Goal: Task Accomplishment & Management: Complete application form

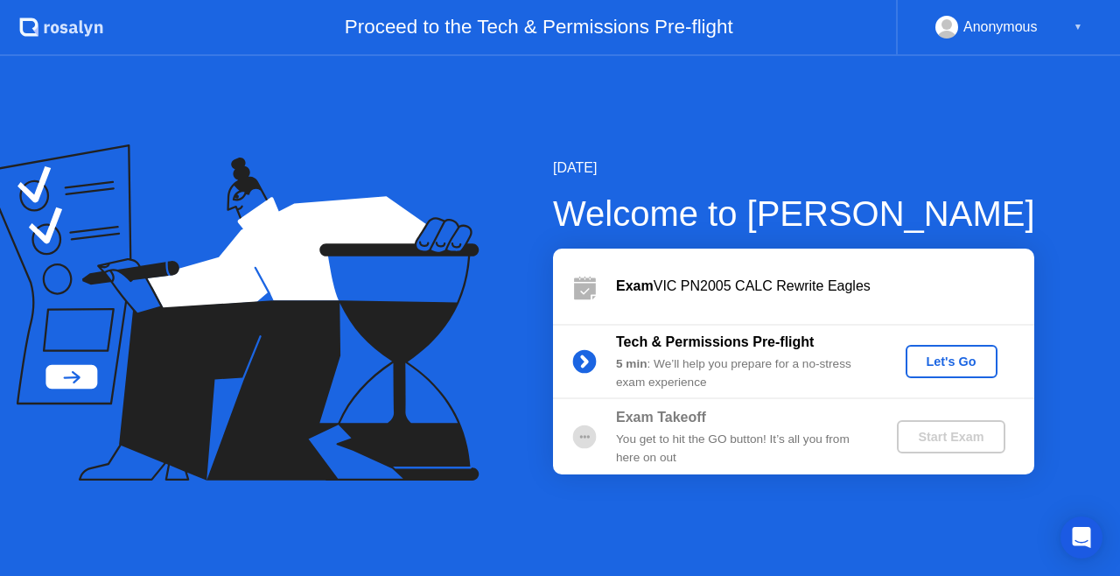
click at [954, 354] on div "Let's Go" at bounding box center [952, 361] width 78 height 14
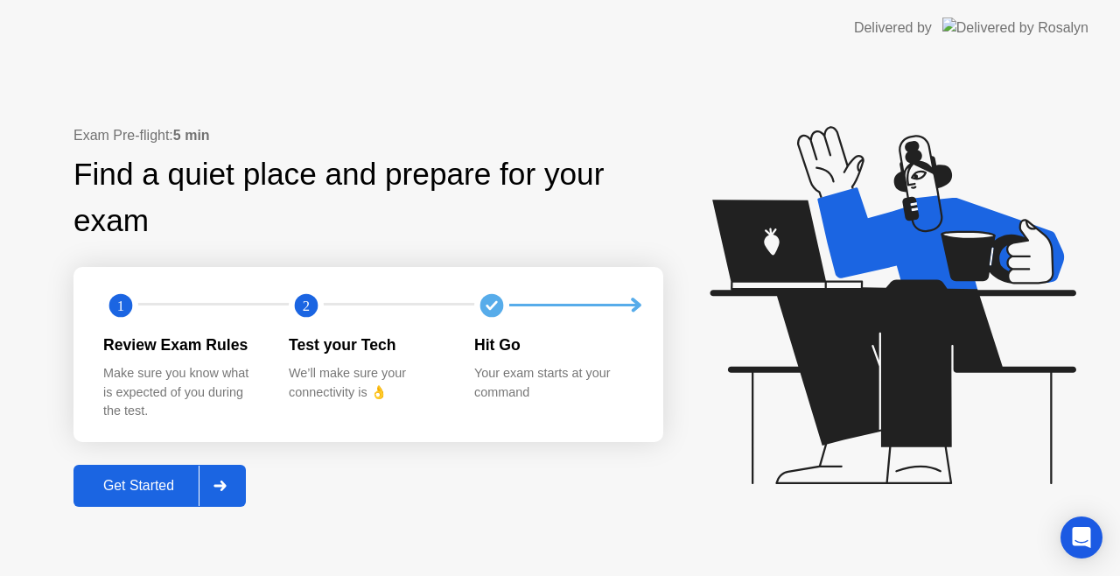
click at [162, 493] on div "Get Started" at bounding box center [139, 486] width 120 height 16
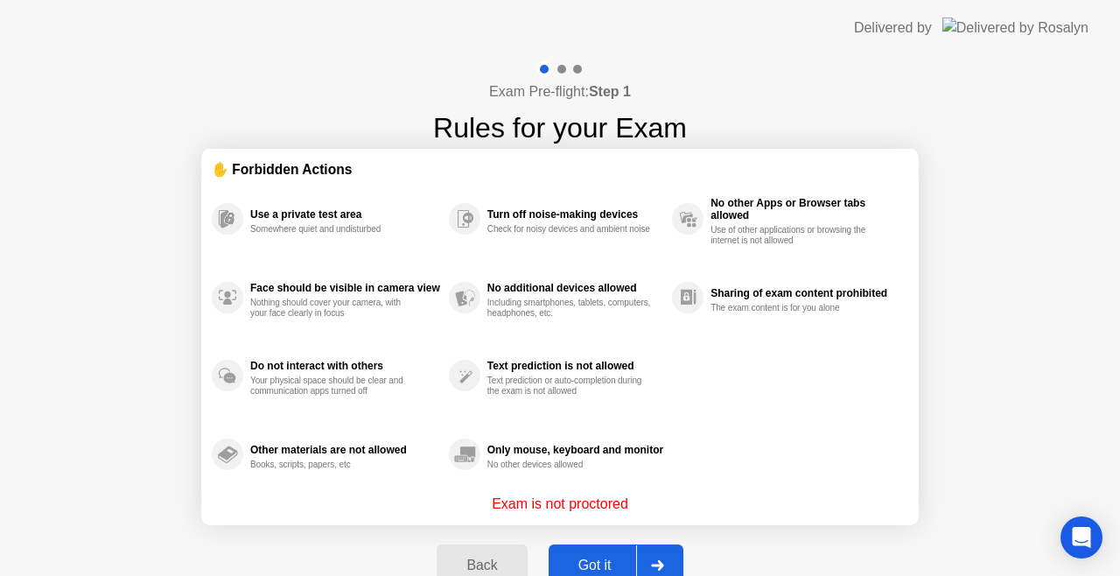
click at [616, 551] on button "Got it" at bounding box center [616, 565] width 135 height 42
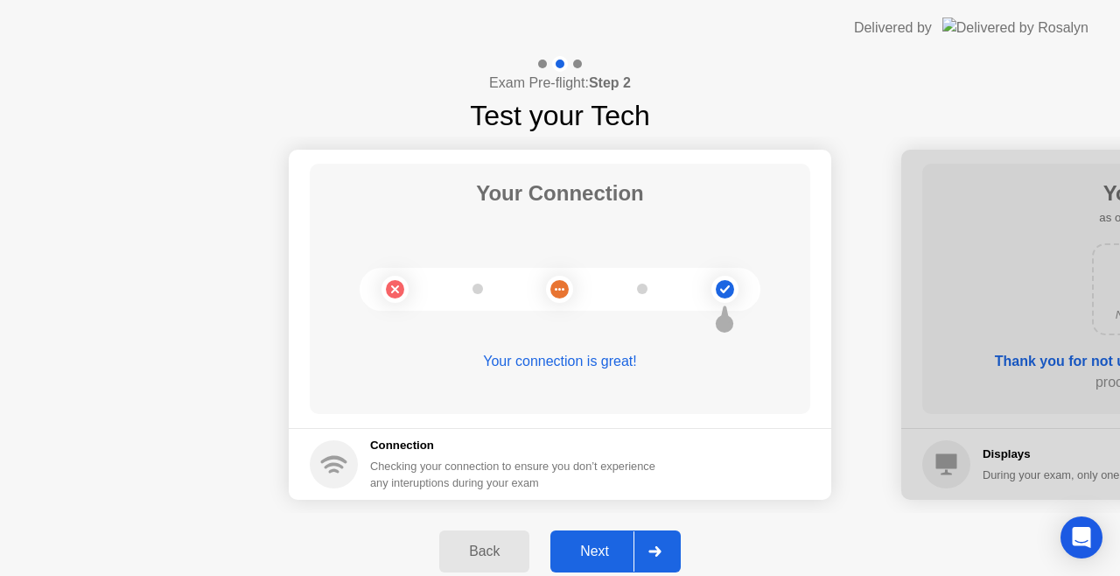
click at [616, 551] on div "Next" at bounding box center [595, 551] width 78 height 16
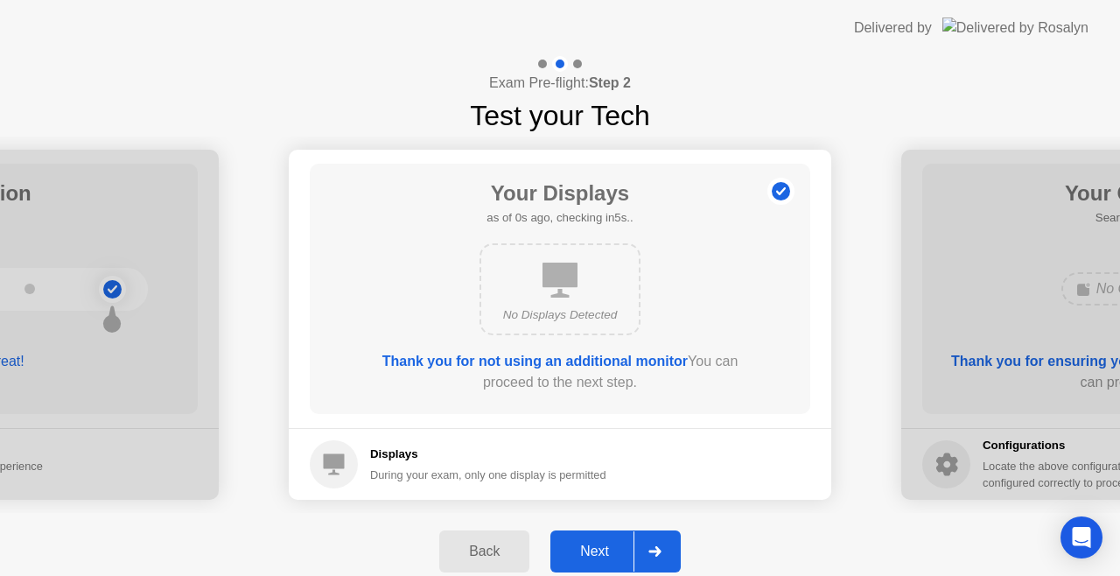
click at [616, 551] on div "Next" at bounding box center [595, 551] width 78 height 16
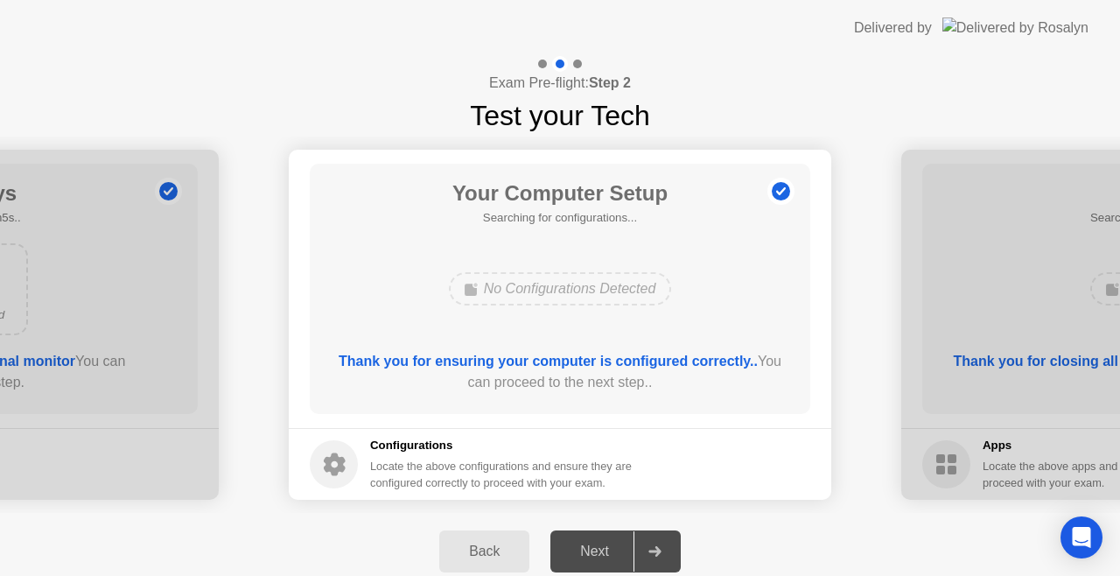
click at [616, 551] on div "Next" at bounding box center [595, 551] width 78 height 16
click at [462, 362] on b "Thank you for ensuring your computer is configured correctly.." at bounding box center [548, 360] width 419 height 15
click at [585, 491] on div "Locate the above configurations and ensure they are configured correctly to pro…" at bounding box center [502, 474] width 265 height 33
click at [682, 268] on div "No Configurations Detected" at bounding box center [560, 288] width 401 height 47
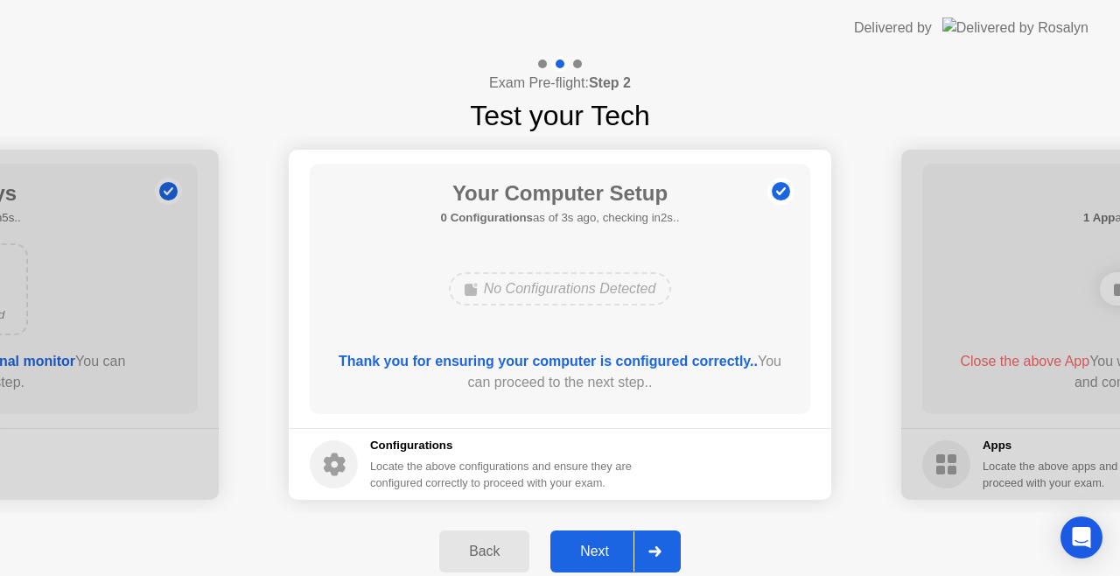
click at [602, 549] on div "Next" at bounding box center [595, 551] width 78 height 16
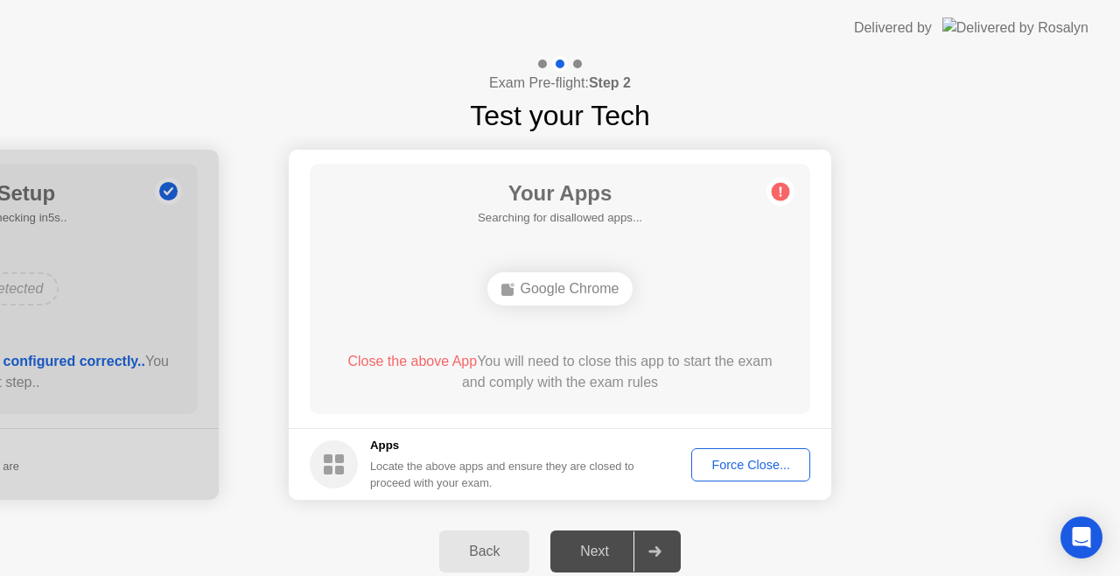
click at [738, 465] on div "Force Close..." at bounding box center [750, 465] width 107 height 14
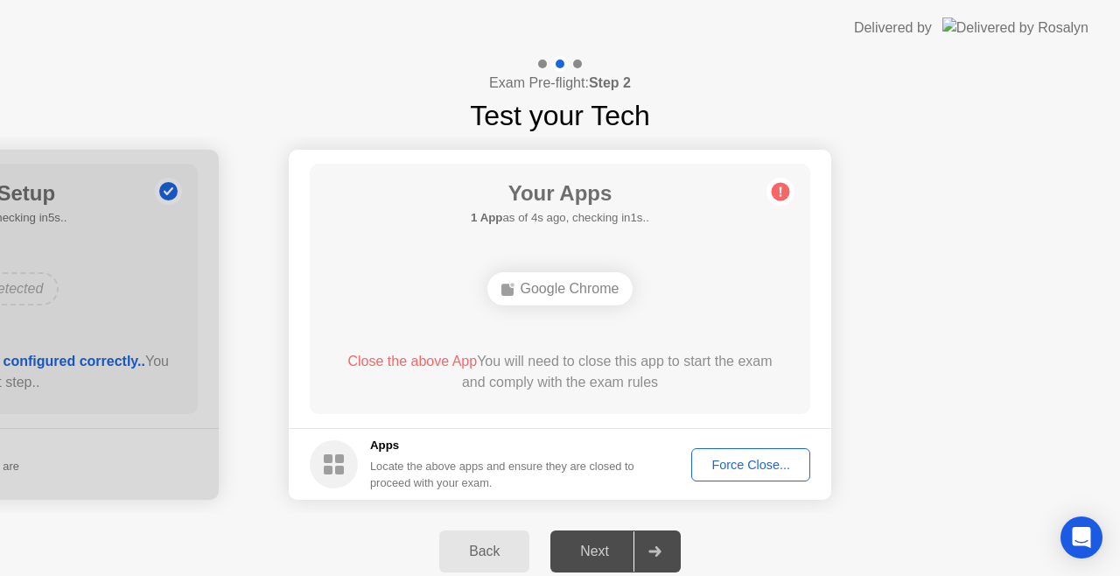
click at [741, 465] on div "Force Close..." at bounding box center [750, 465] width 107 height 14
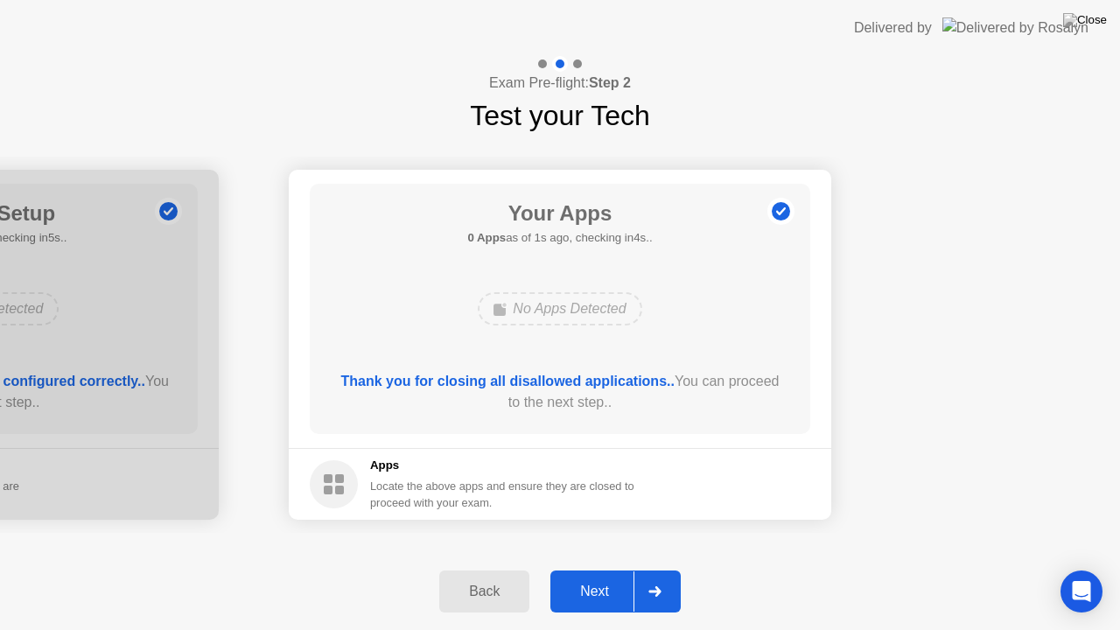
click at [625, 575] on div "Next" at bounding box center [595, 592] width 78 height 16
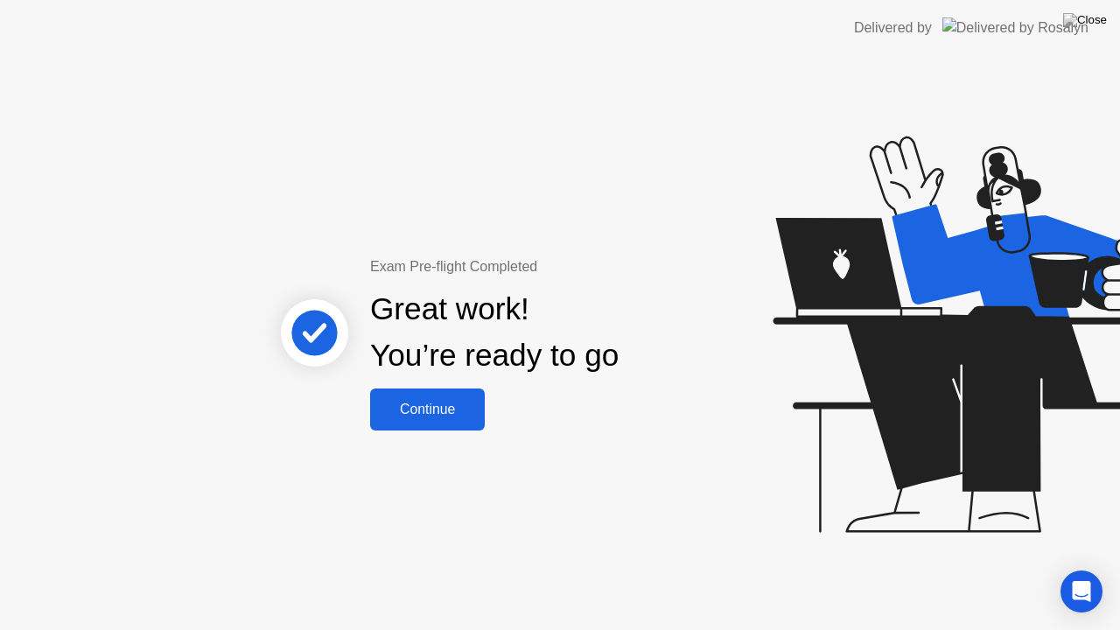
click at [422, 416] on div "Continue" at bounding box center [427, 410] width 104 height 16
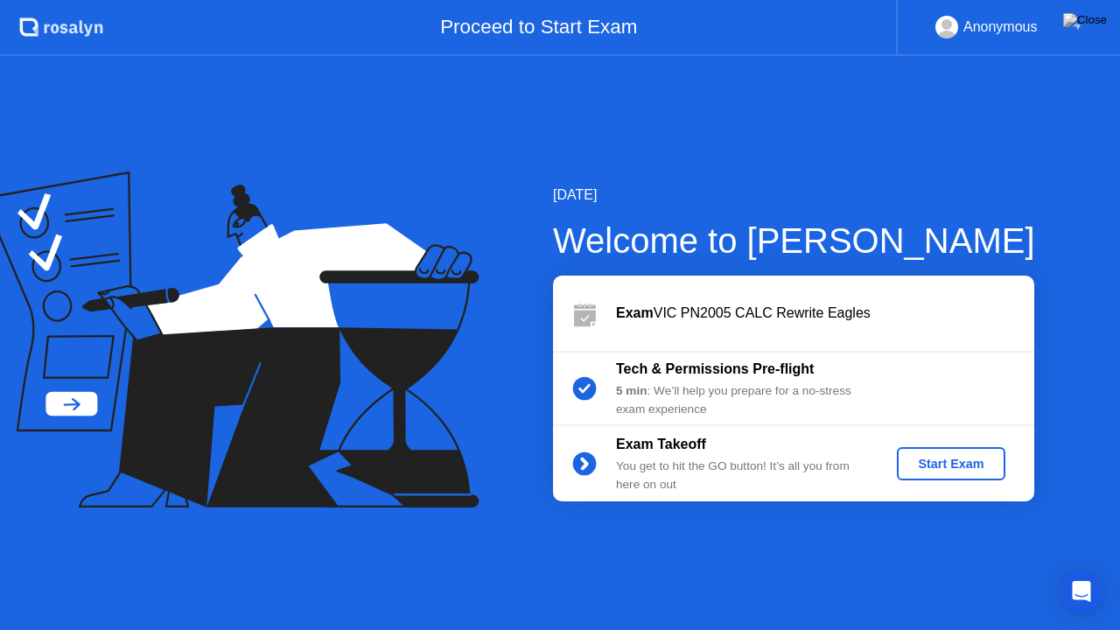
click at [919, 464] on div "Start Exam" at bounding box center [951, 464] width 94 height 14
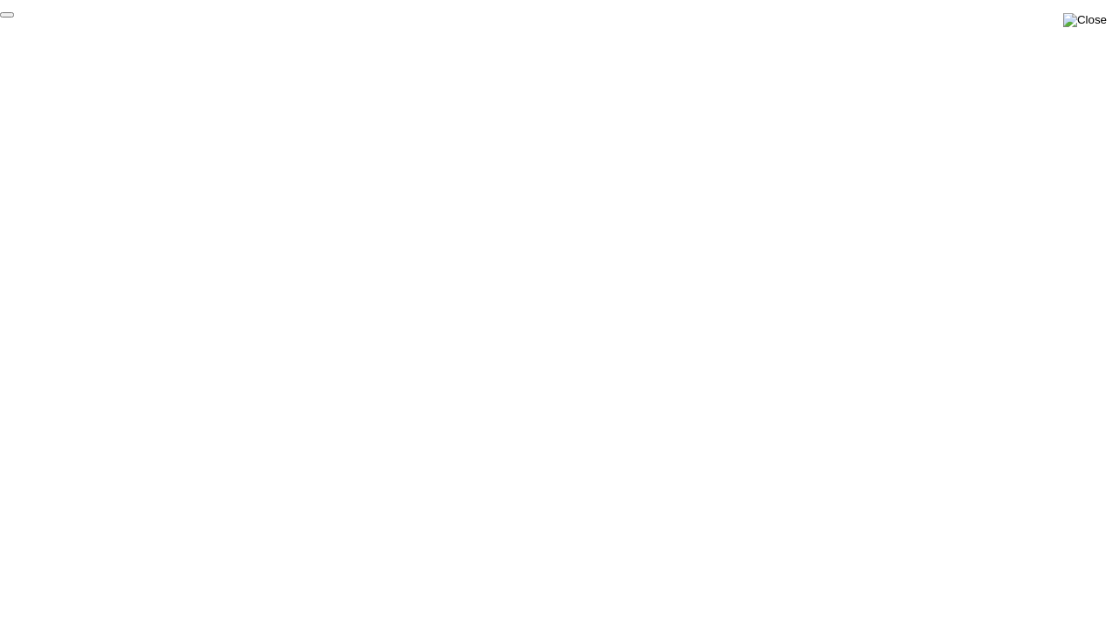
click at [1094, 20] on img at bounding box center [1085, 20] width 44 height 14
